Goal: Task Accomplishment & Management: Use online tool/utility

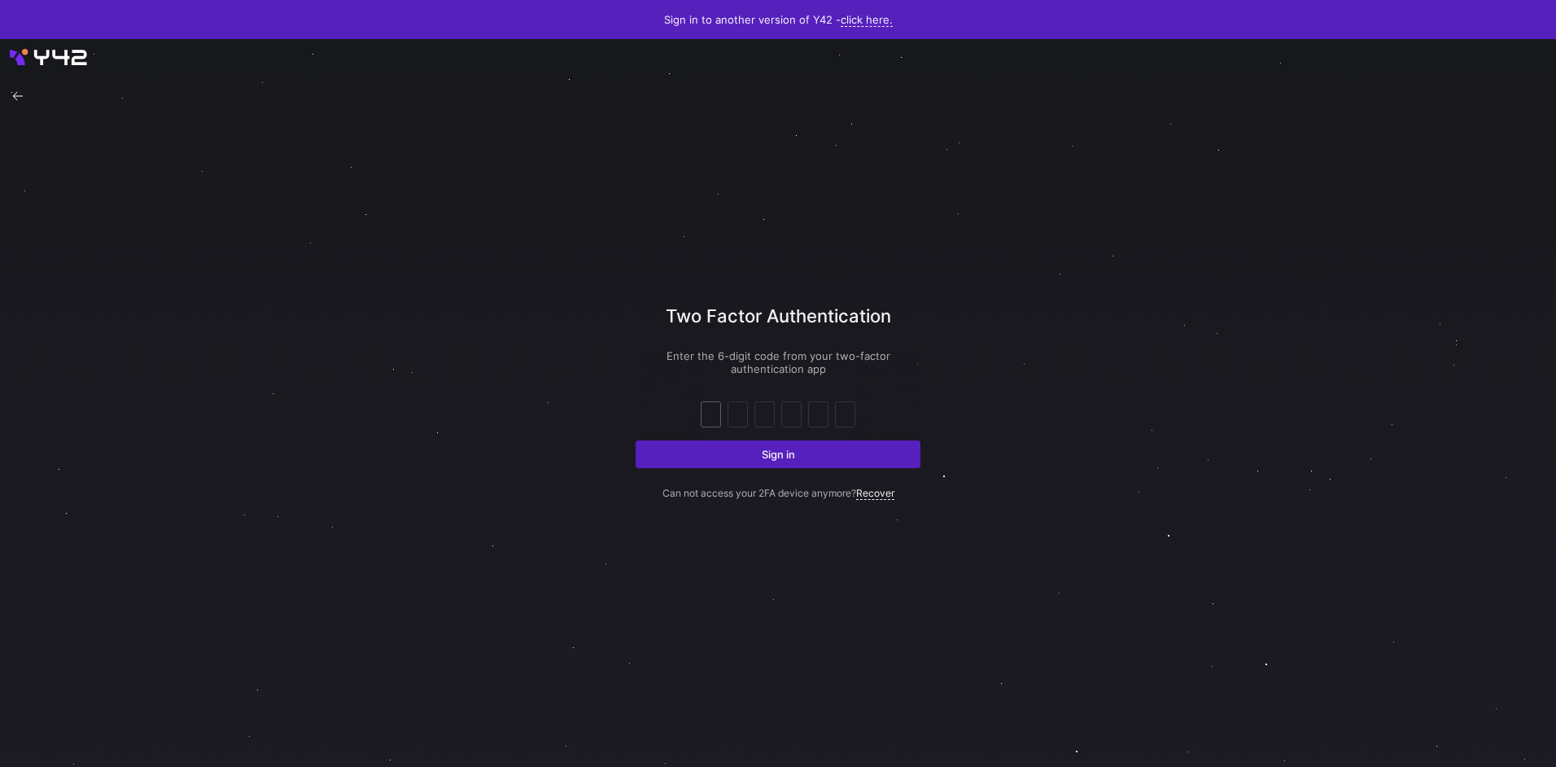
click at [716, 409] on input "text" at bounding box center [711, 415] width 12 height 20
type input "1"
type input "8"
type input "5"
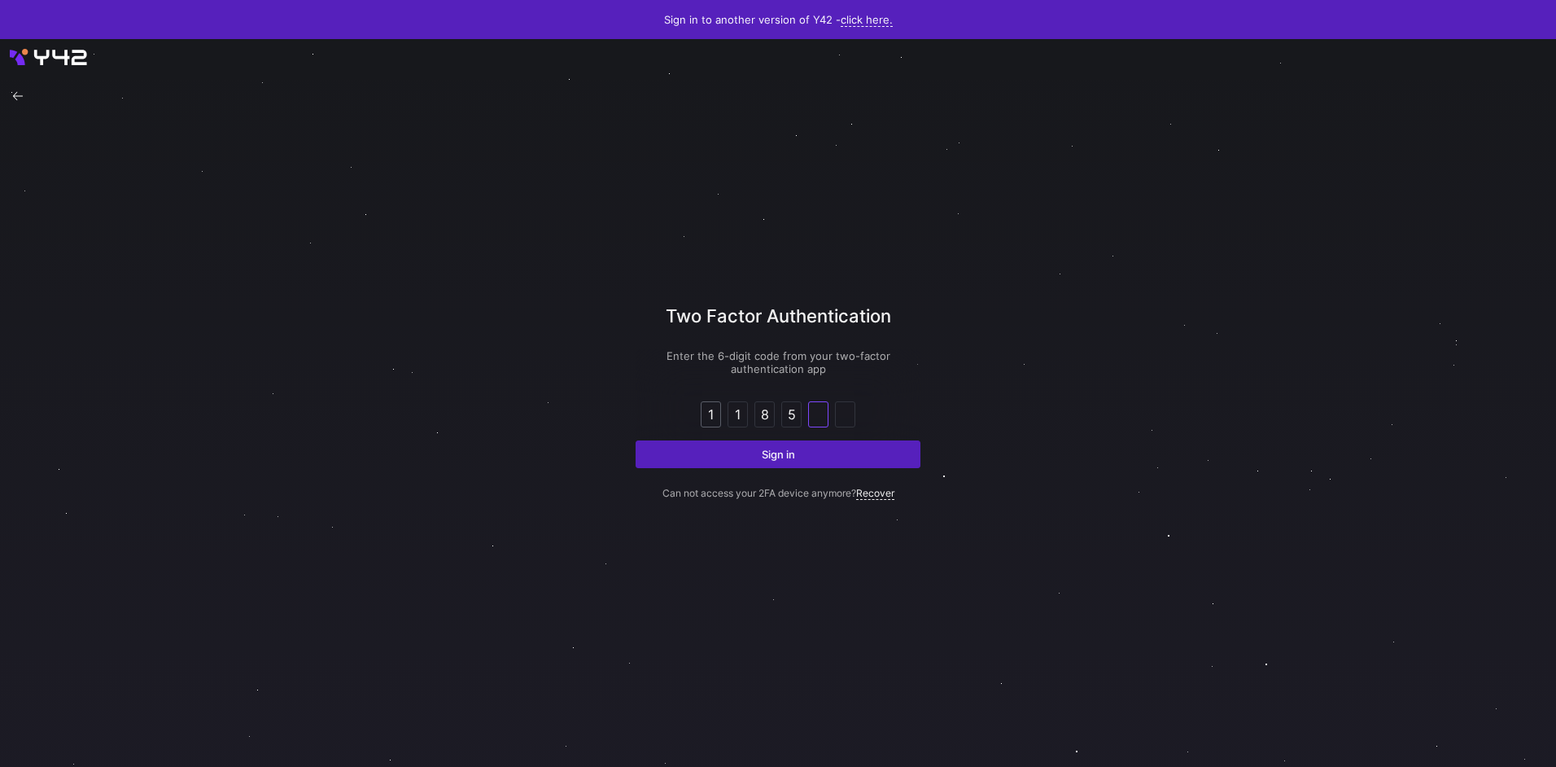
type input "7"
type input "3"
click at [636, 440] on button "Sign in" at bounding box center [778, 454] width 285 height 28
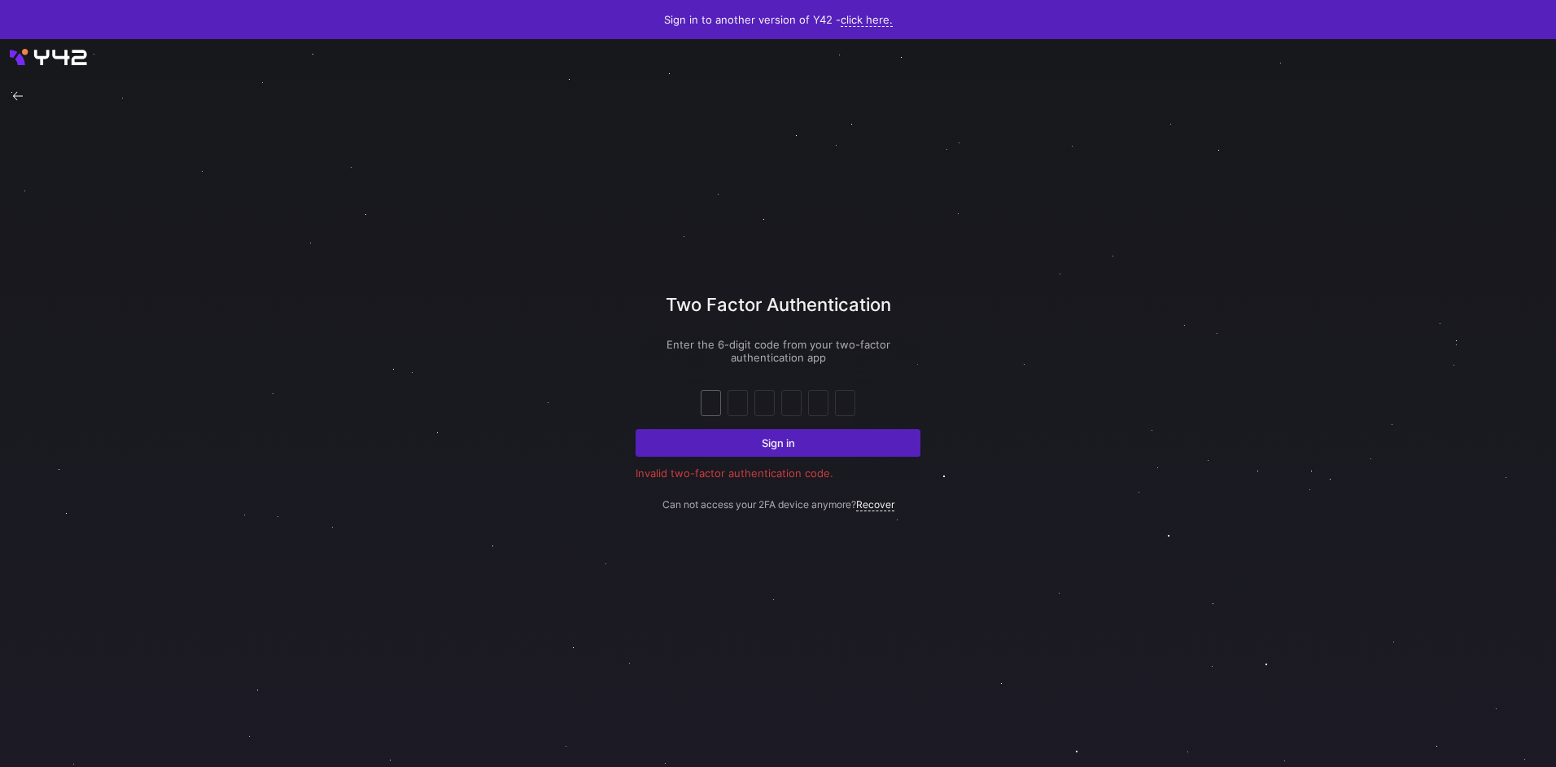
type input "2"
type input "6"
type input "7"
type input "5"
type input "6"
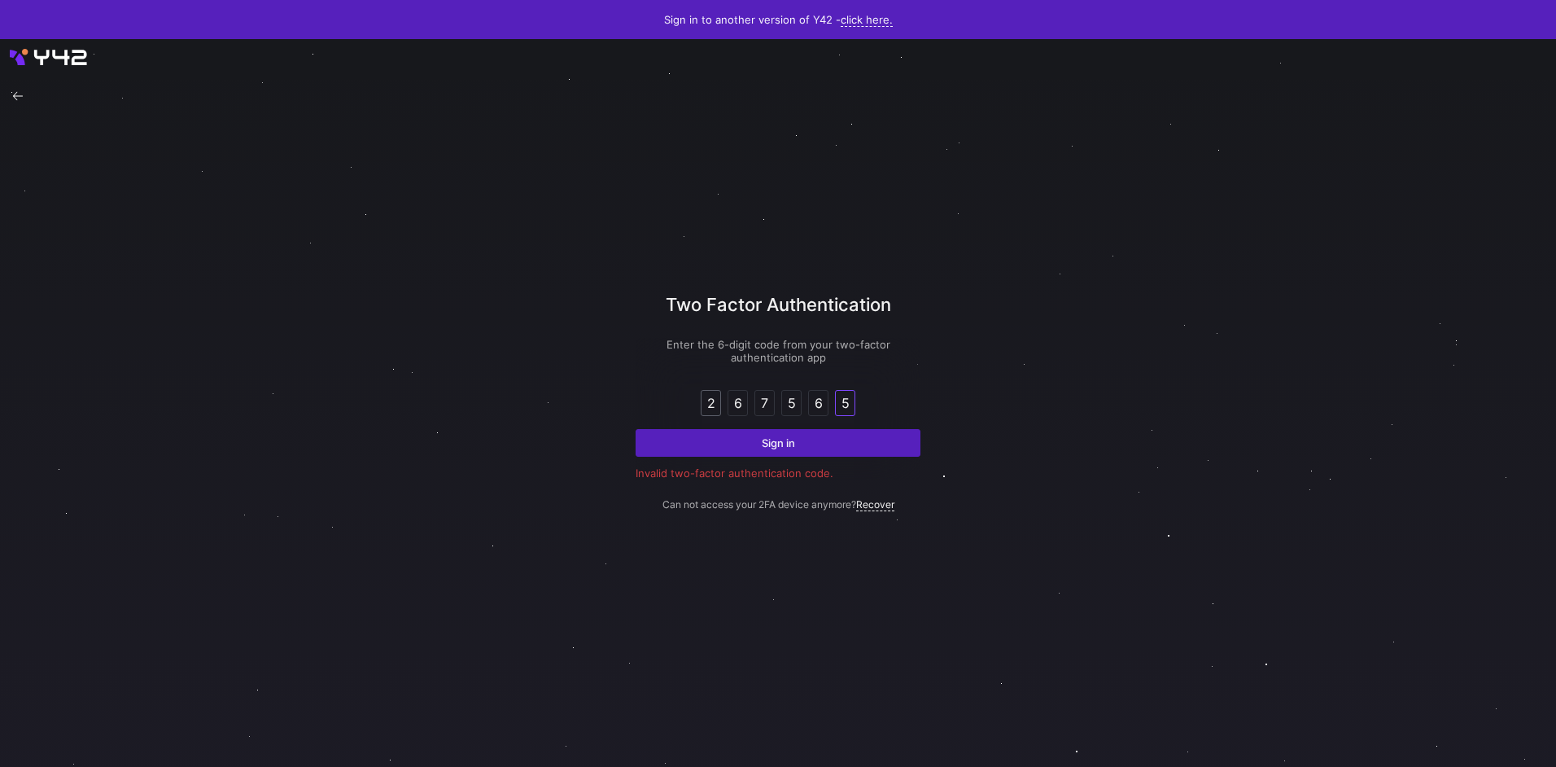
type input "5"
click at [636, 429] on button "Sign in" at bounding box center [778, 443] width 285 height 28
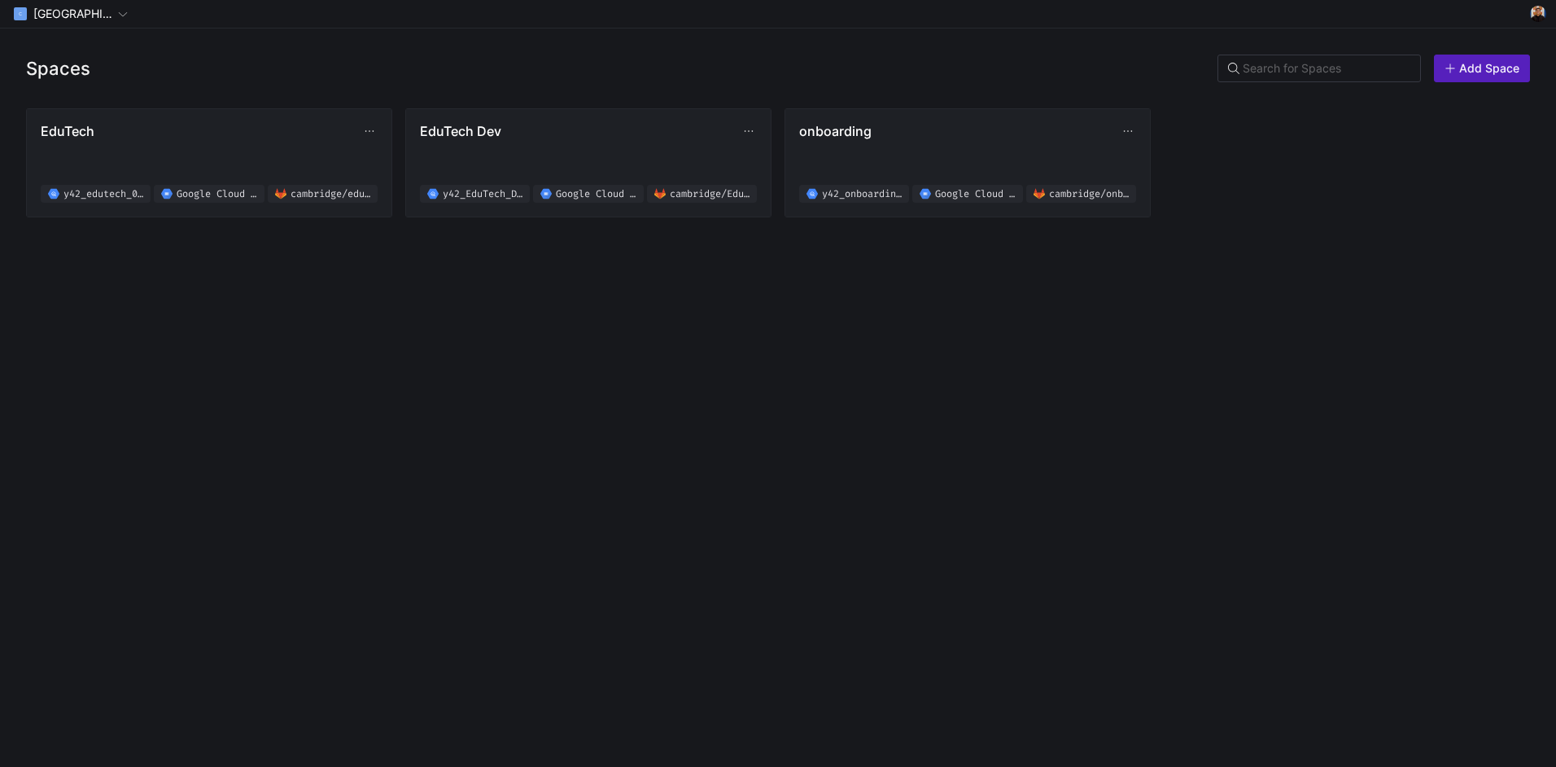
click at [416, 394] on div "Spaces Add Space EduTech y42_edutech_02f619b8d4e94d2ab8830fef0a38a076 Google Cl…" at bounding box center [778, 397] width 1556 height 738
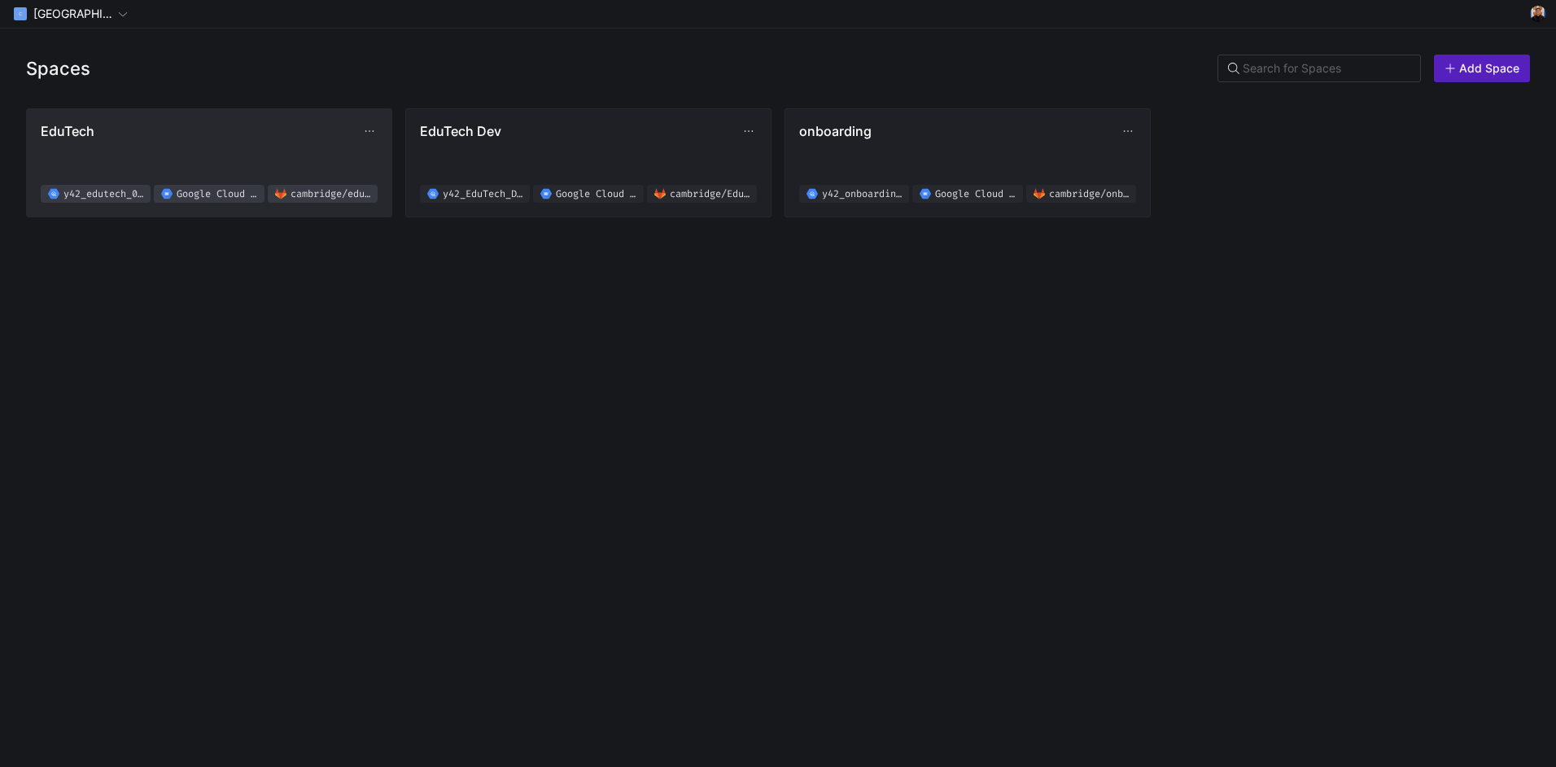
click at [236, 112] on button "EduTech y42_edutech_02f619b8d4e94d2ab8830fef0a38a076 Google Cloud Storage [GEOG…" at bounding box center [209, 162] width 365 height 107
